Goal: Contribute content

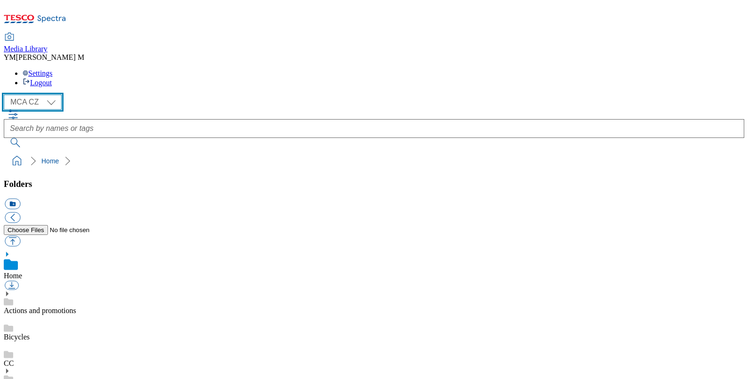
click at [49, 95] on select "MCA CZ MCA HU MCA SK MCA UK" at bounding box center [33, 102] width 58 height 15
select select "flare-mca-sk"
click at [6, 95] on select "MCA CZ MCA HU MCA SK MCA UK" at bounding box center [33, 102] width 58 height 15
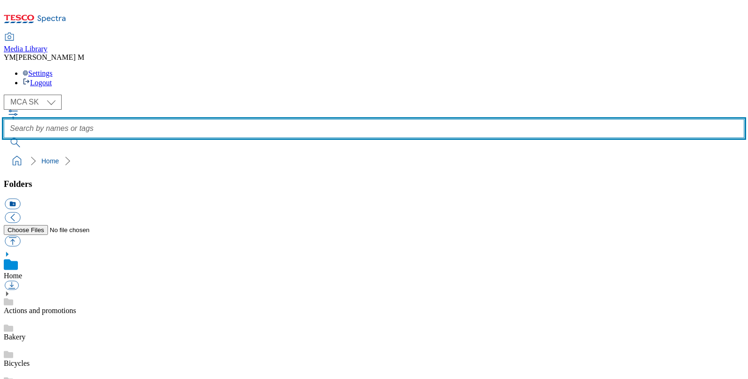
click at [285, 119] on input "text" at bounding box center [374, 128] width 741 height 19
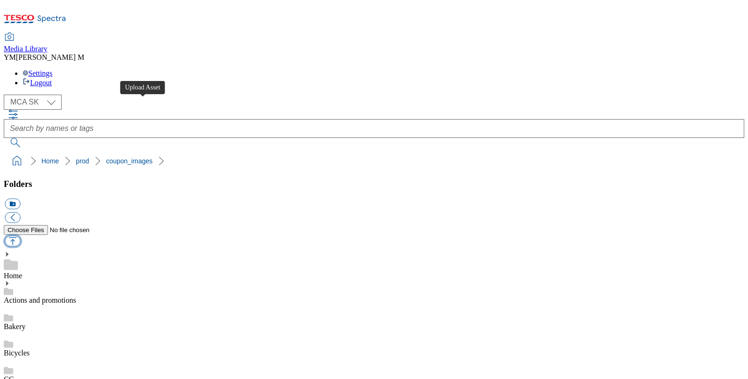
click at [20, 236] on button "button" at bounding box center [13, 241] width 16 height 11
type input "C:\fakepath\U58_1101_F.jpg"
